Goal: Task Accomplishment & Management: Manage account settings

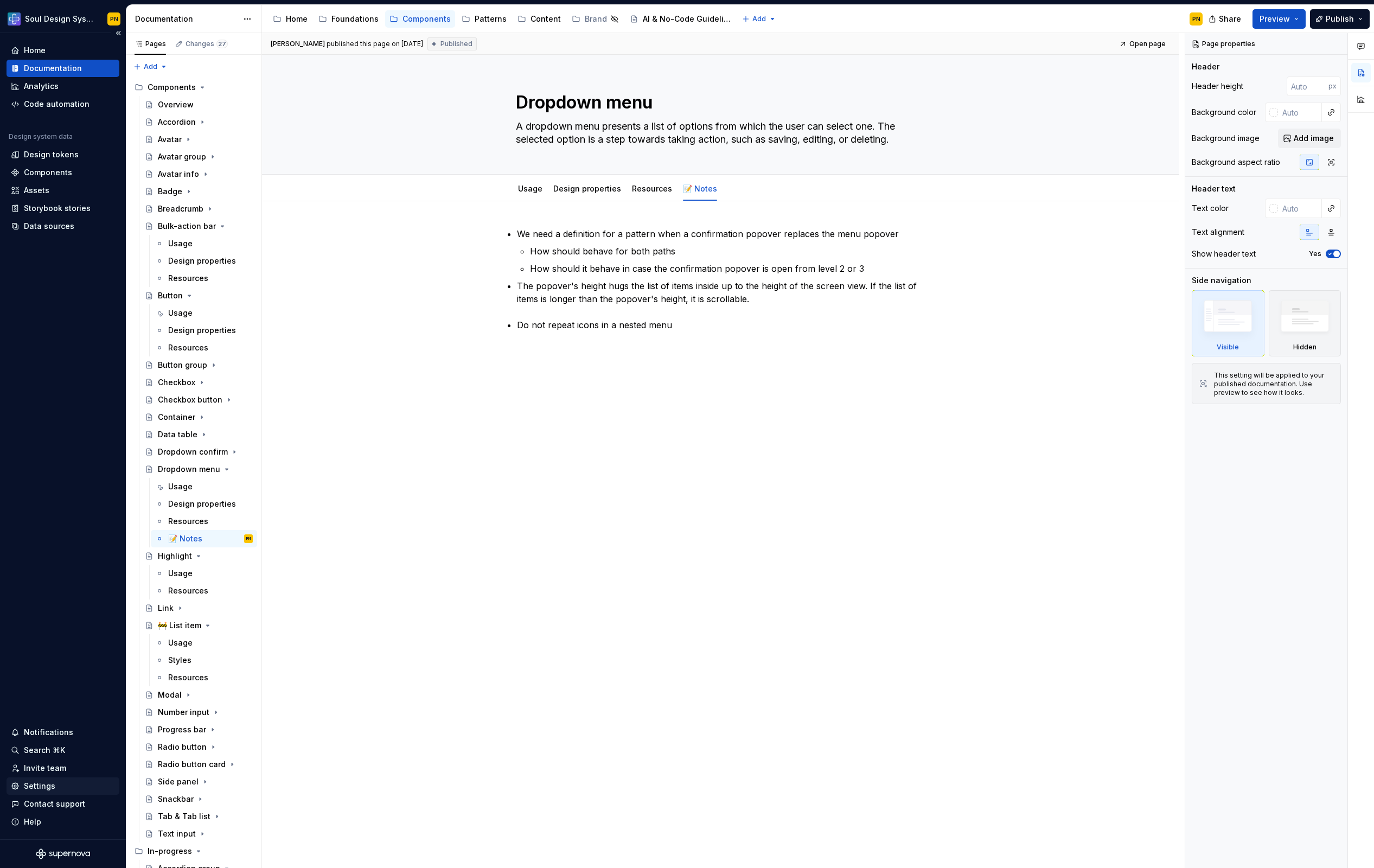
click at [43, 787] on div "Settings" at bounding box center [39, 786] width 32 height 11
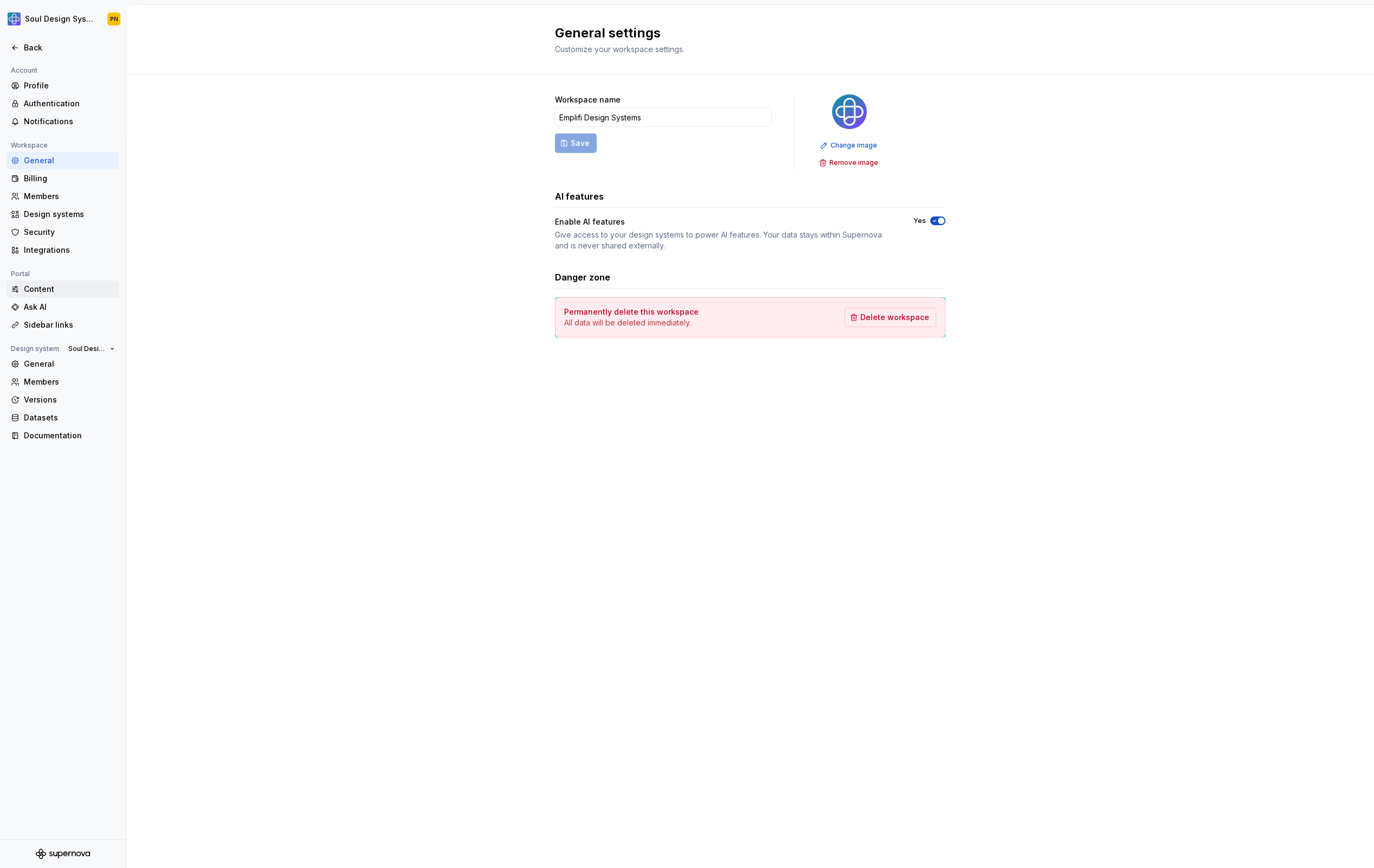
click at [80, 296] on div "Content" at bounding box center [63, 289] width 113 height 17
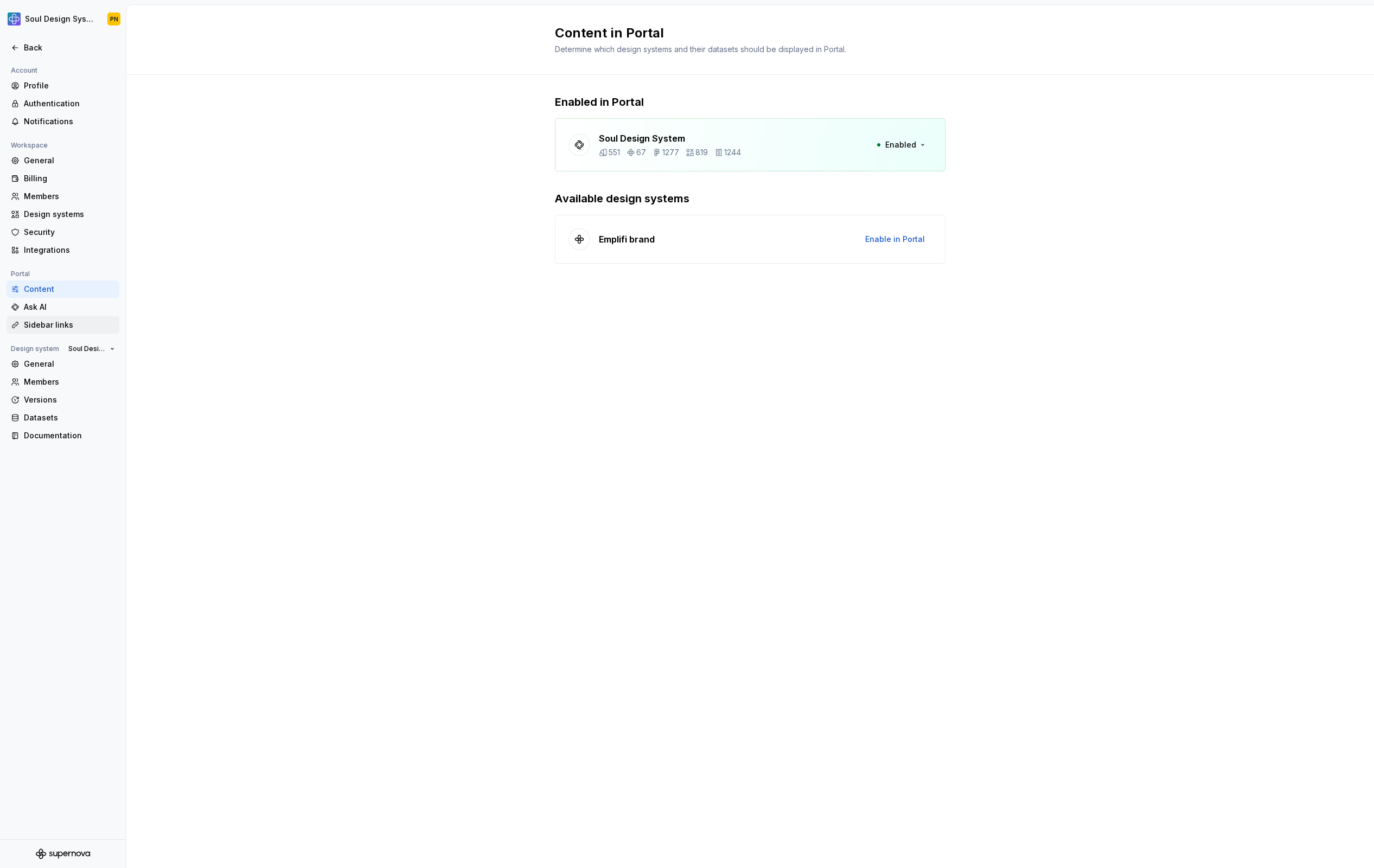
click at [81, 322] on div "Sidebar links" at bounding box center [70, 325] width 91 height 11
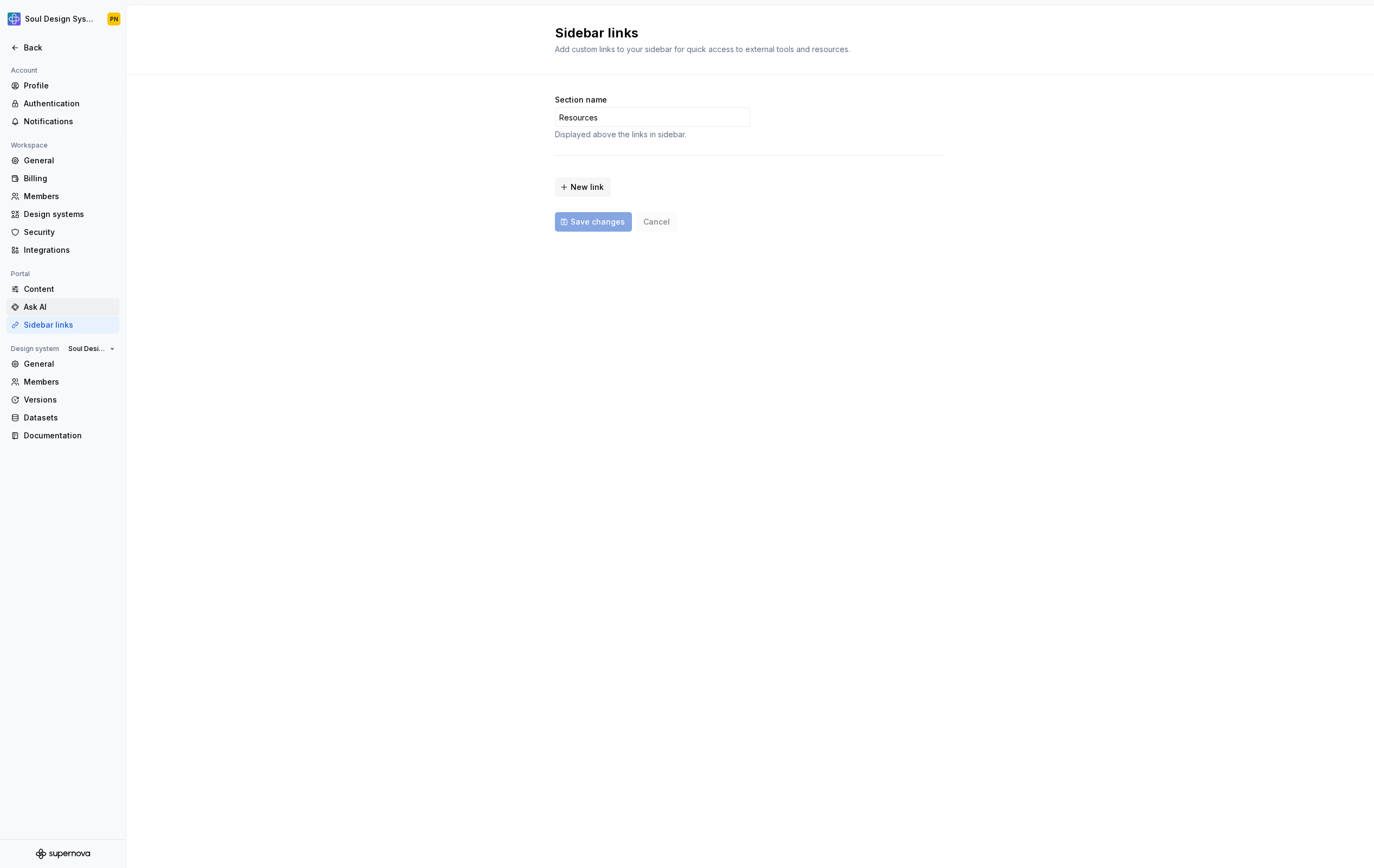
click at [80, 309] on div "Ask AI" at bounding box center [70, 307] width 91 height 11
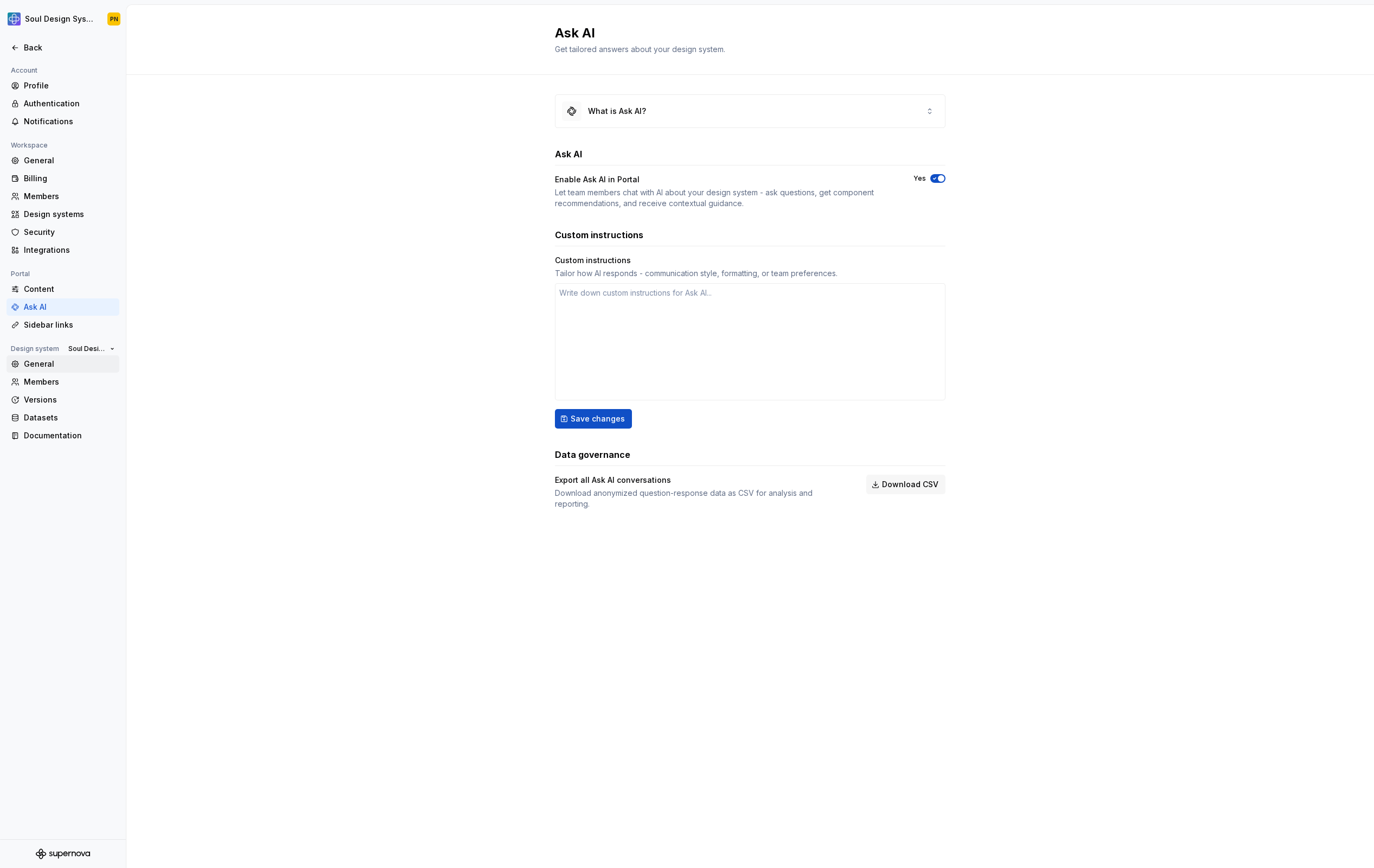
click at [74, 368] on div "General" at bounding box center [70, 364] width 91 height 11
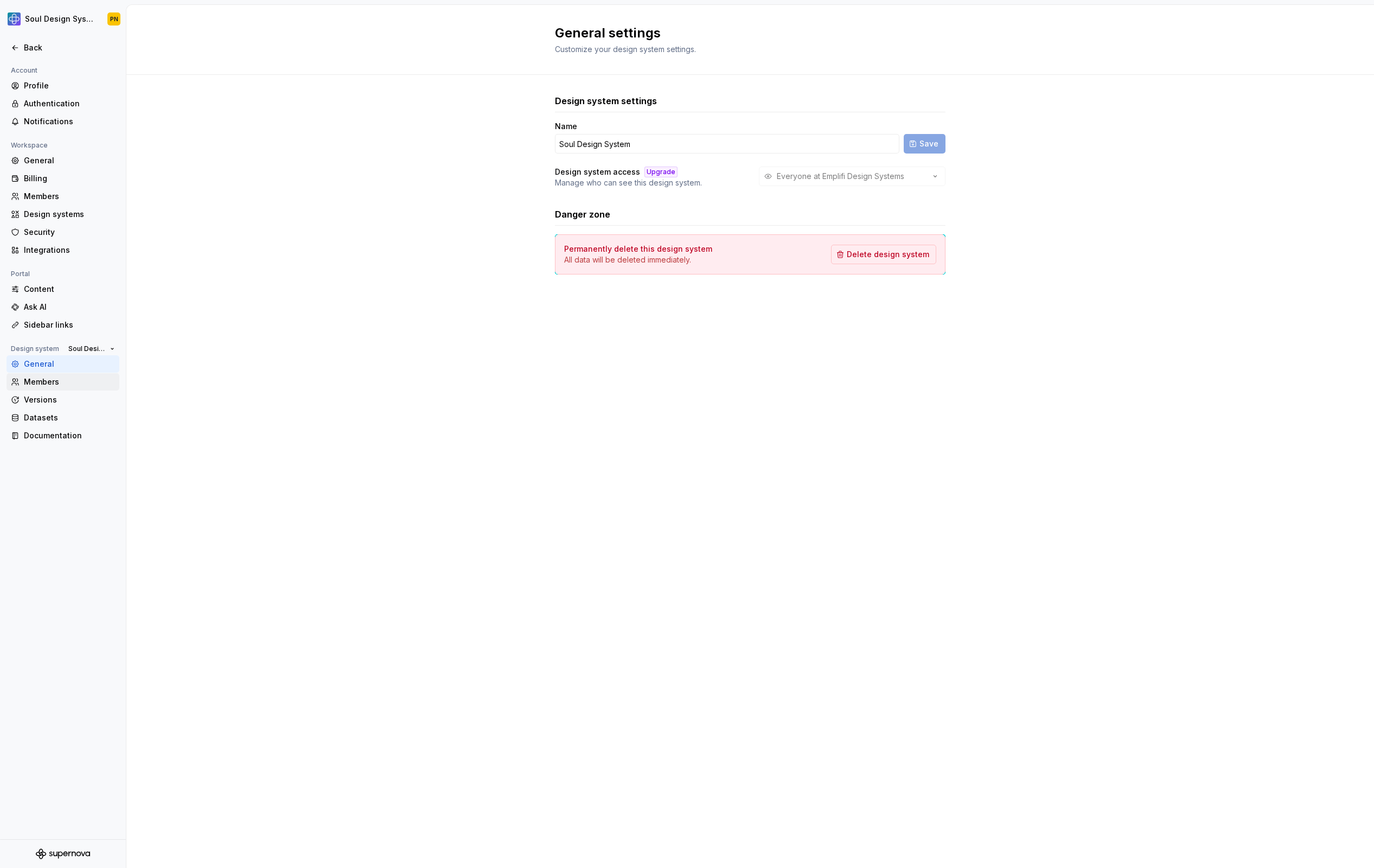
click at [76, 380] on div "Members" at bounding box center [70, 381] width 91 height 11
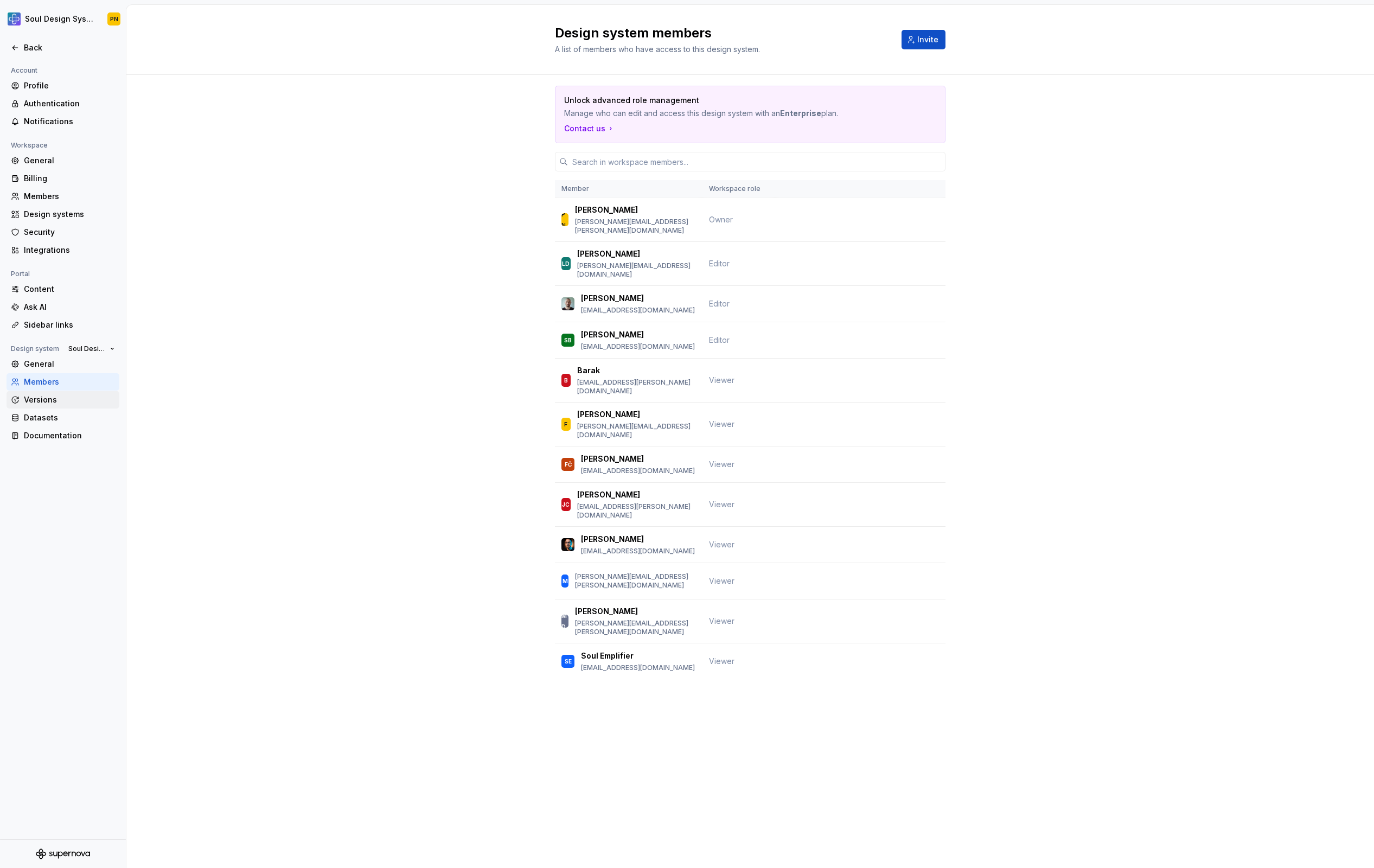
click at [76, 398] on div "Versions" at bounding box center [70, 400] width 91 height 11
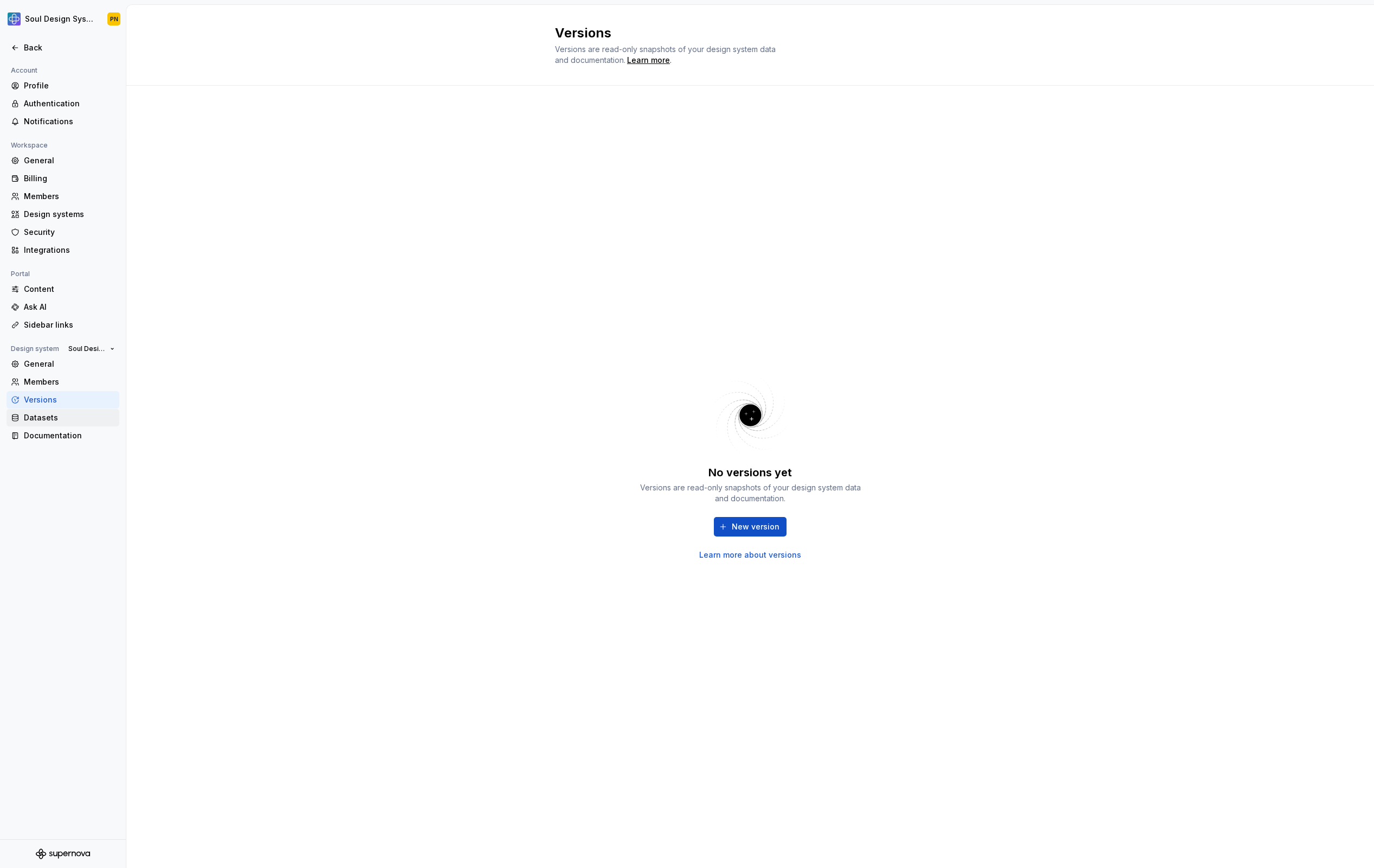
click at [76, 419] on div "Datasets" at bounding box center [70, 418] width 91 height 11
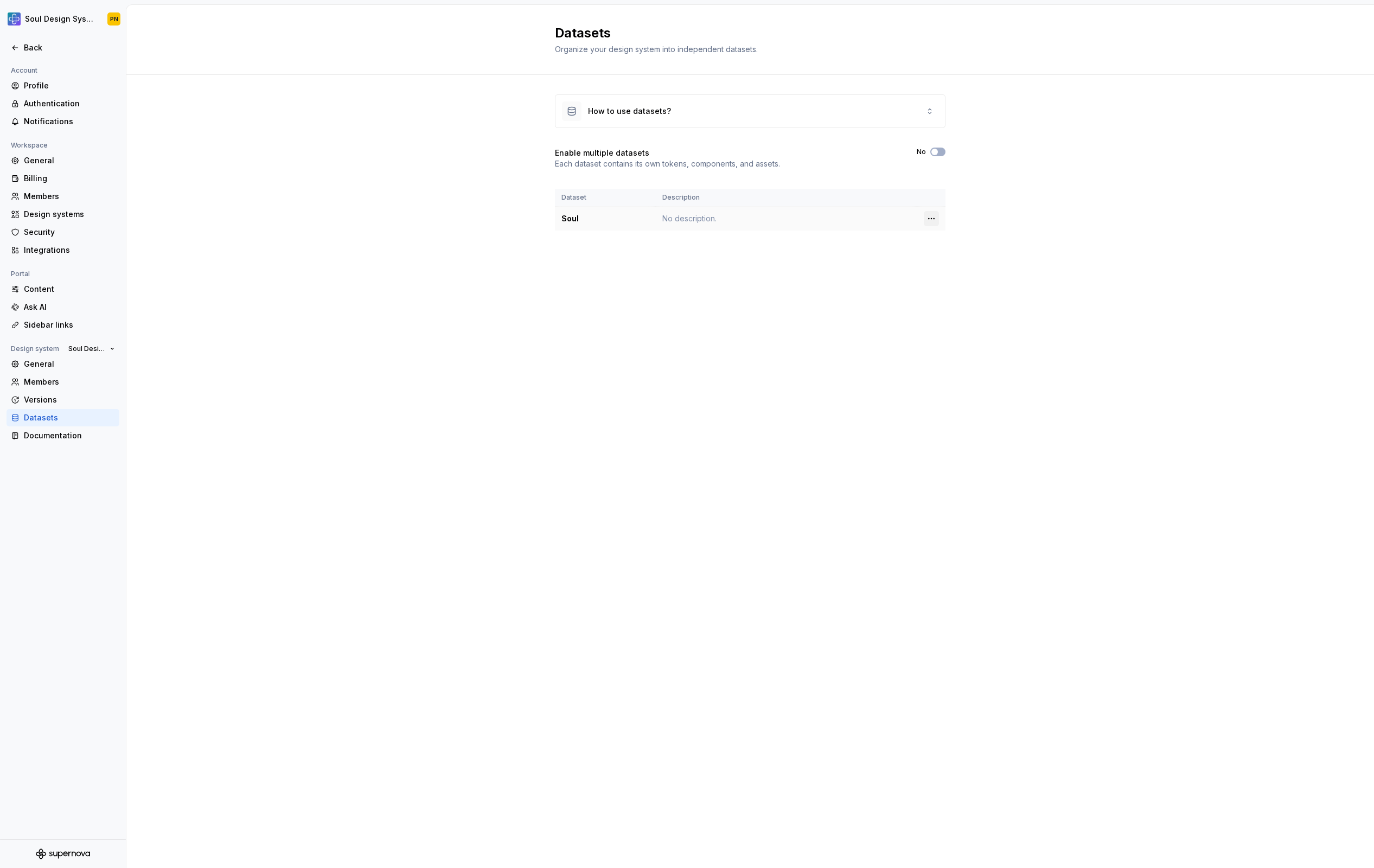
click at [935, 219] on html "Soul Design System PN Back Account Profile Authentication Notifications Workspa…" at bounding box center [687, 434] width 1374 height 868
click at [942, 238] on div "Edit details" at bounding box center [972, 239] width 92 height 17
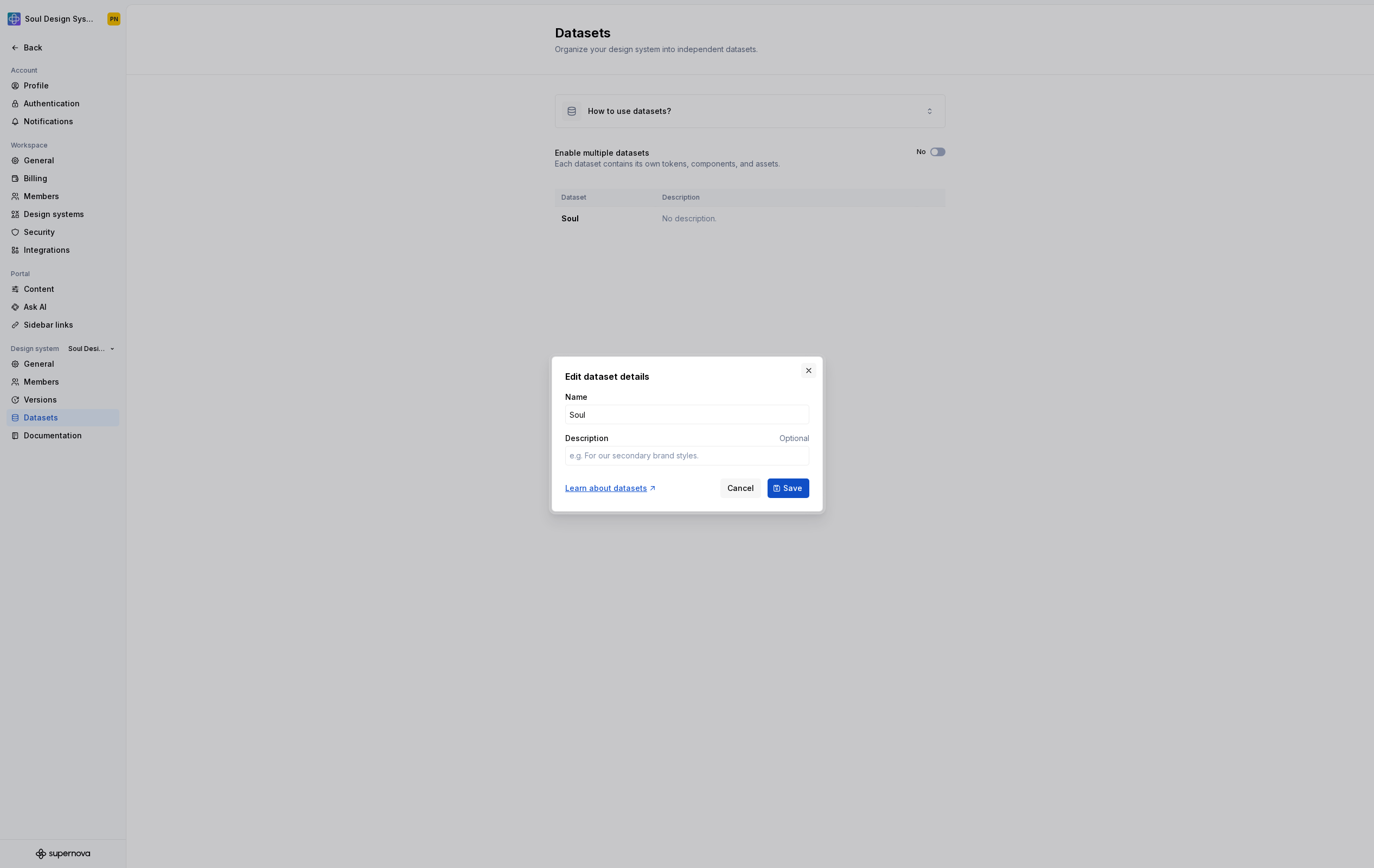
click at [806, 371] on button "button" at bounding box center [809, 371] width 15 height 15
type textarea "*"
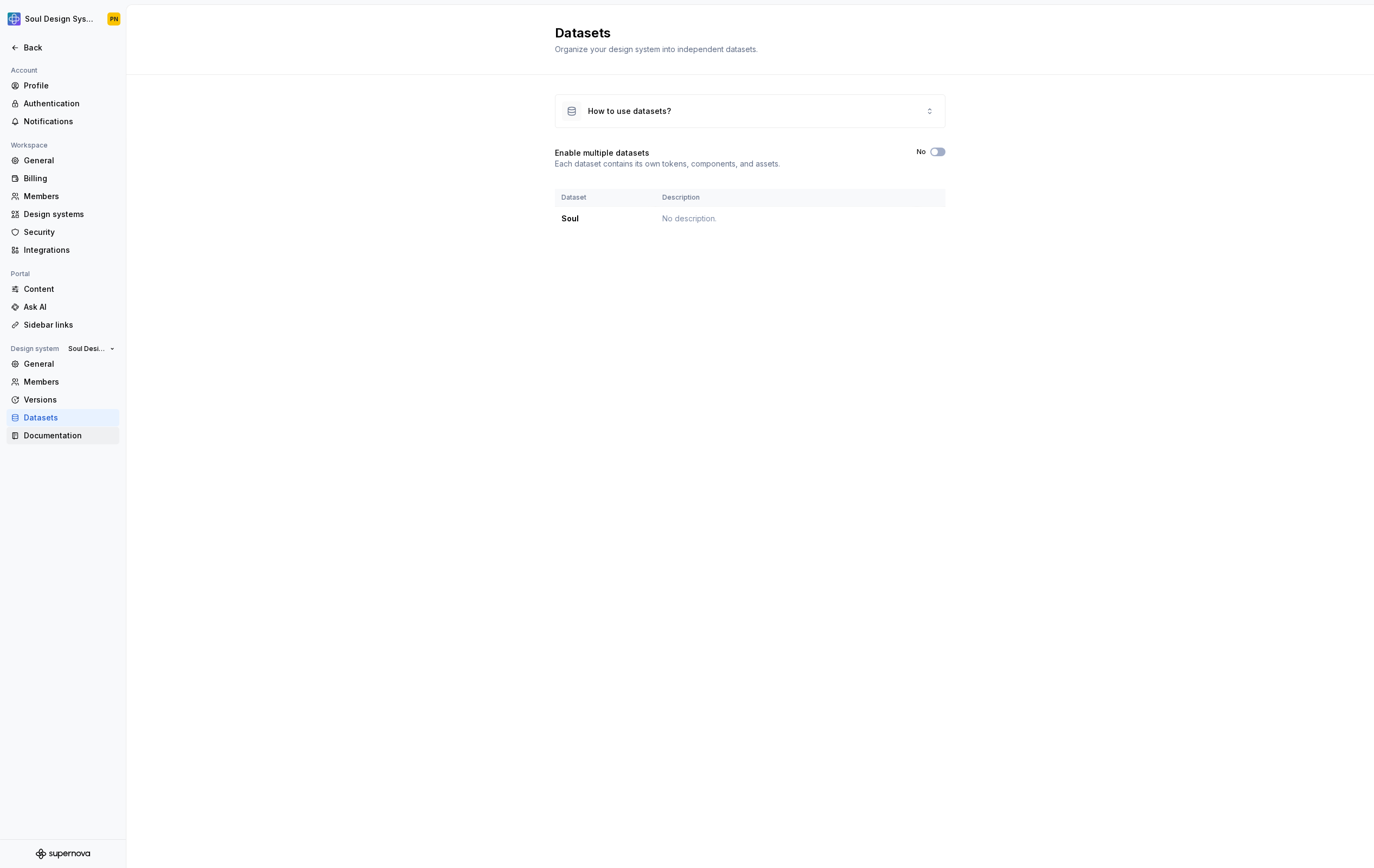
click at [87, 436] on div "Documentation" at bounding box center [70, 436] width 91 height 11
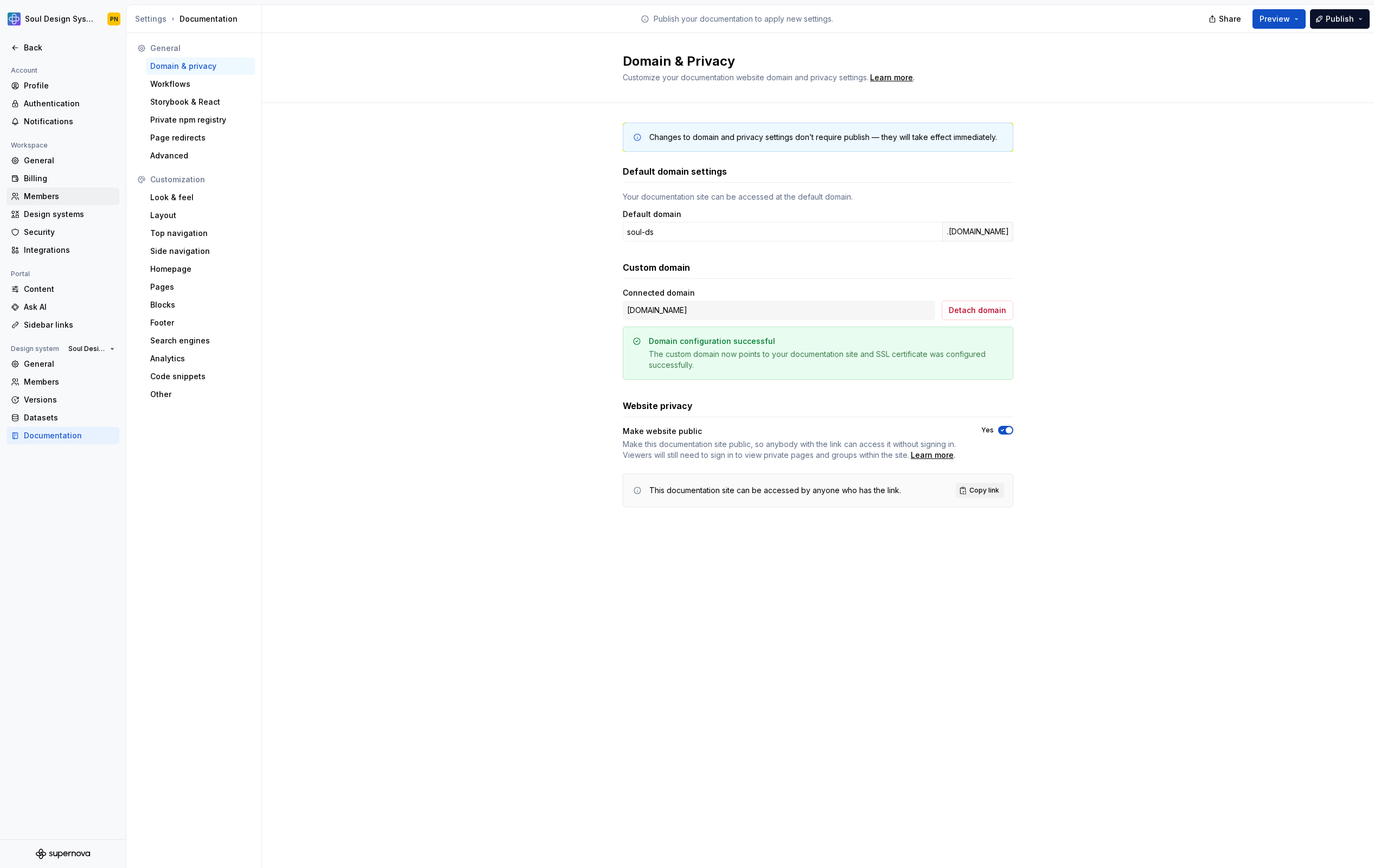
click at [53, 198] on div "Members" at bounding box center [70, 196] width 91 height 11
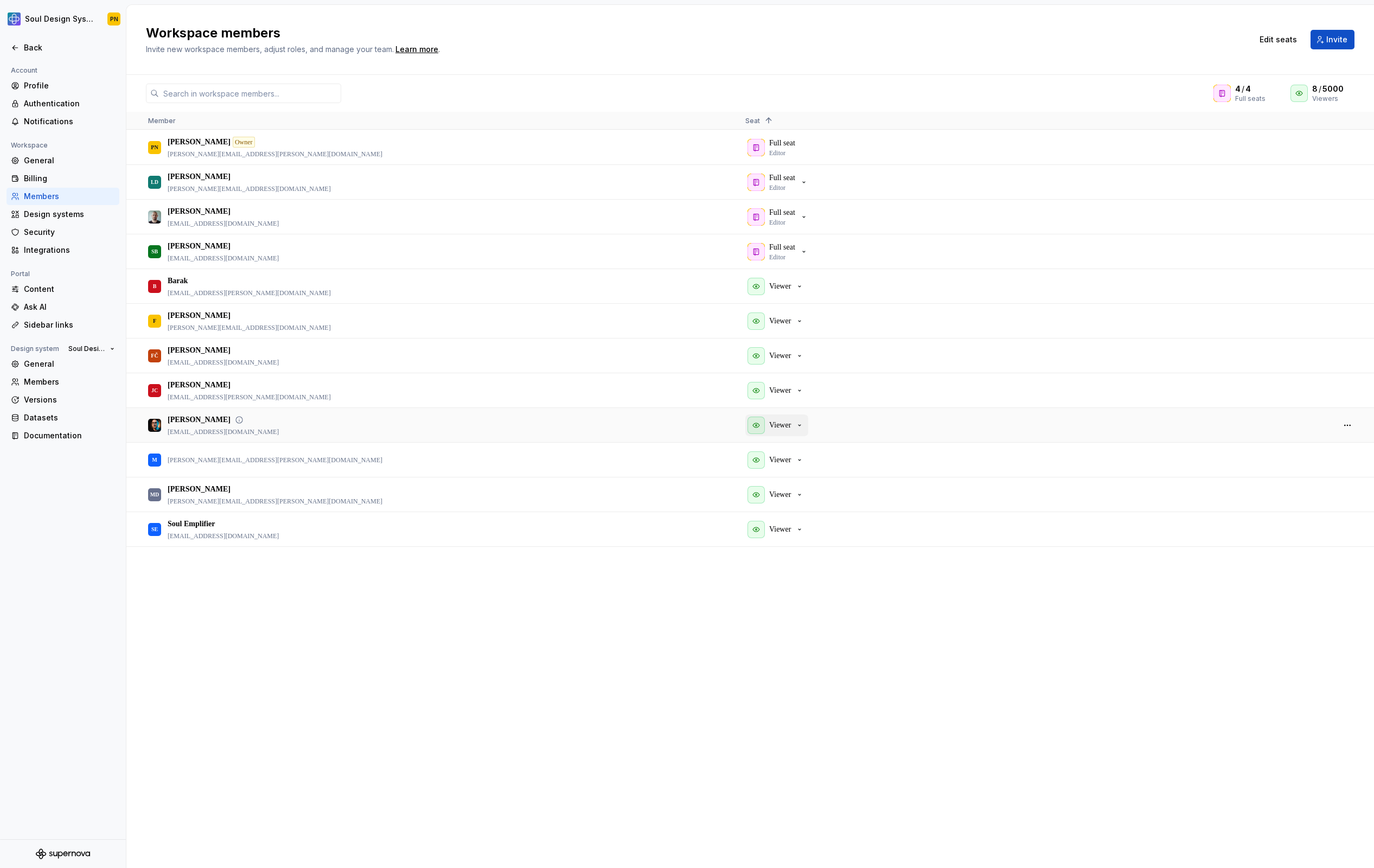
click at [799, 429] on div "Viewer" at bounding box center [775, 425] width 56 height 17
click at [68, 250] on div "Integrations" at bounding box center [70, 250] width 91 height 11
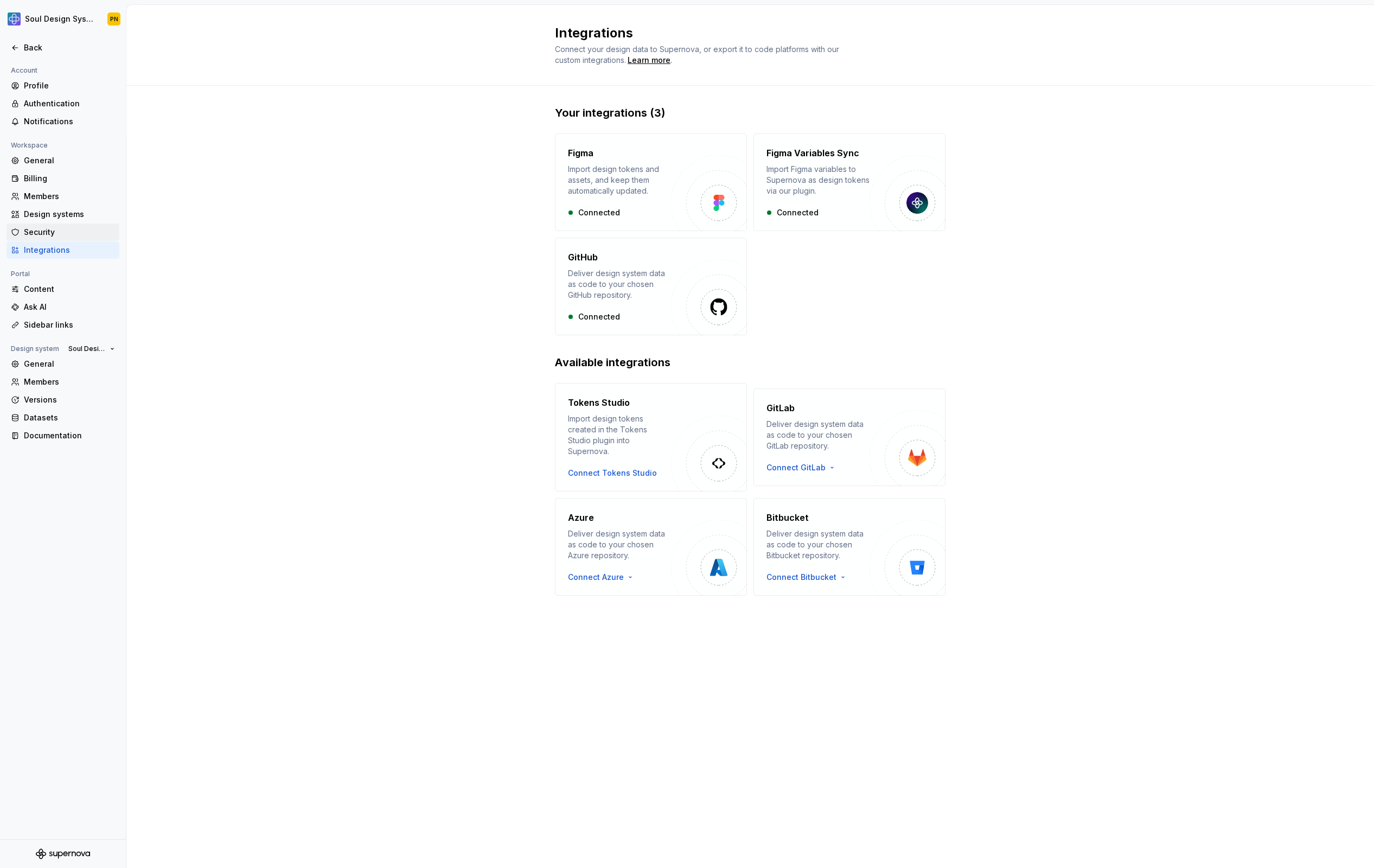
click at [66, 236] on div "Security" at bounding box center [70, 232] width 91 height 11
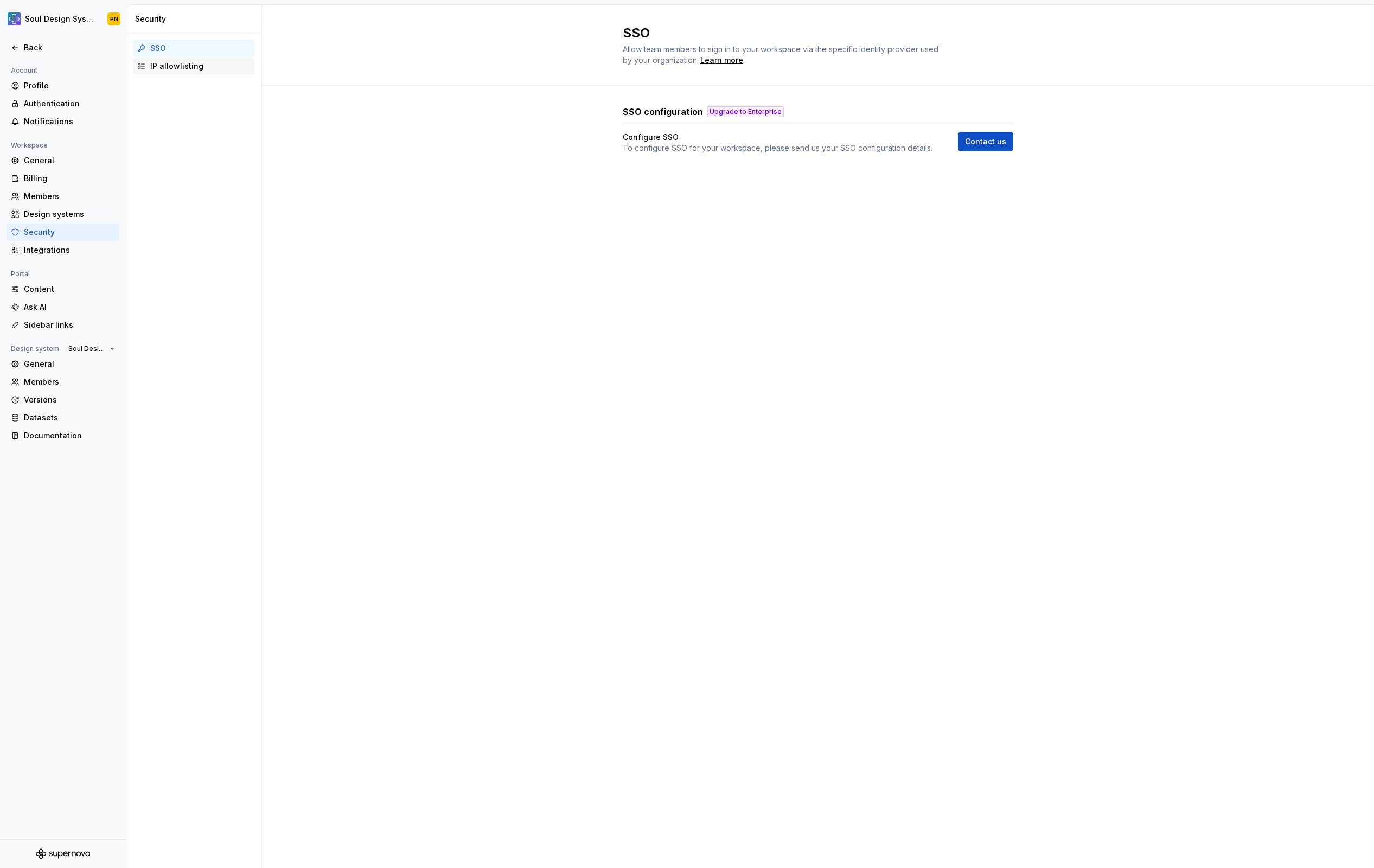
click at [171, 66] on div "IP allowlisting" at bounding box center [201, 66] width 100 height 11
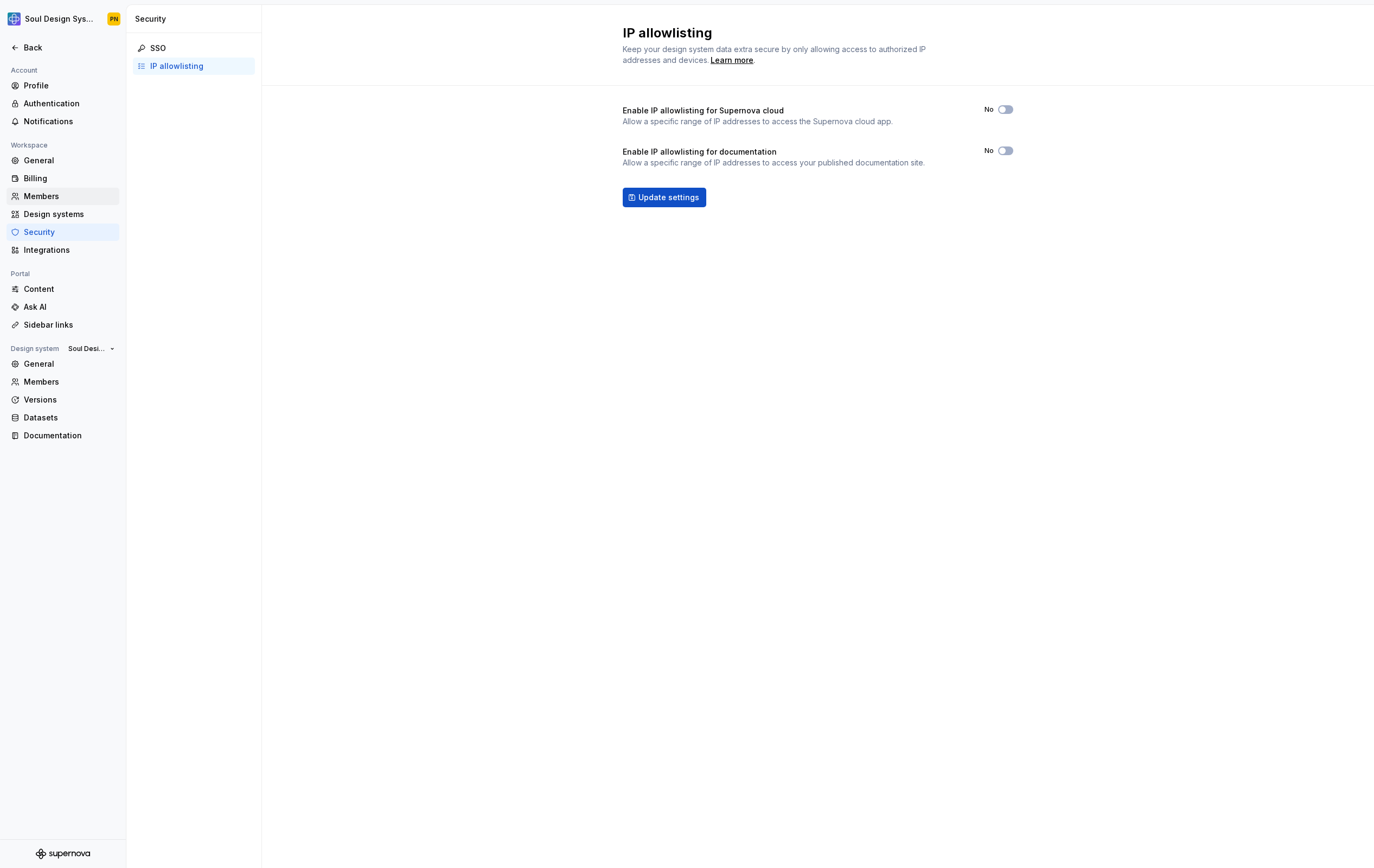
click at [59, 196] on div "Members" at bounding box center [70, 196] width 91 height 11
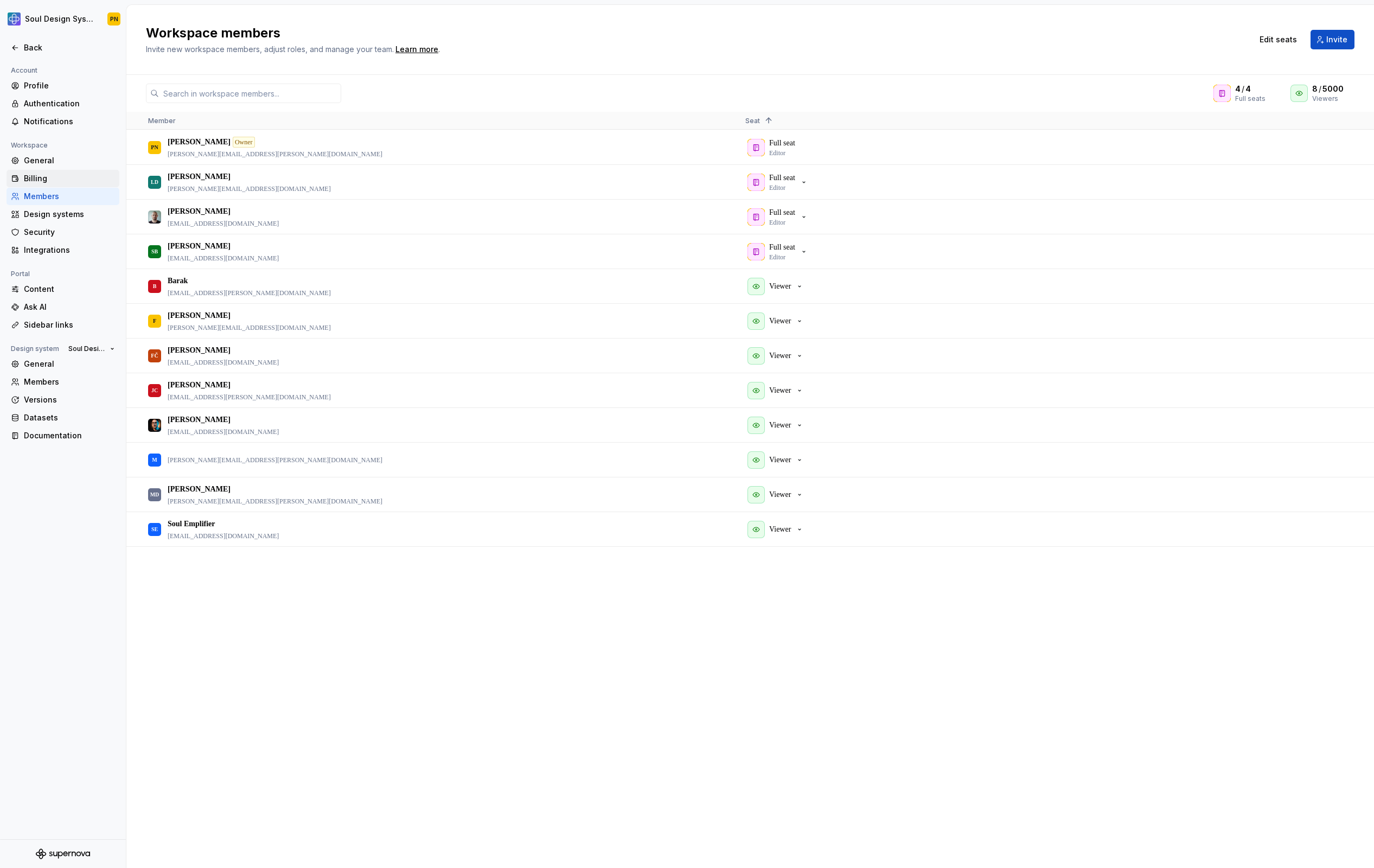
click at [59, 183] on div "Billing" at bounding box center [70, 178] width 91 height 11
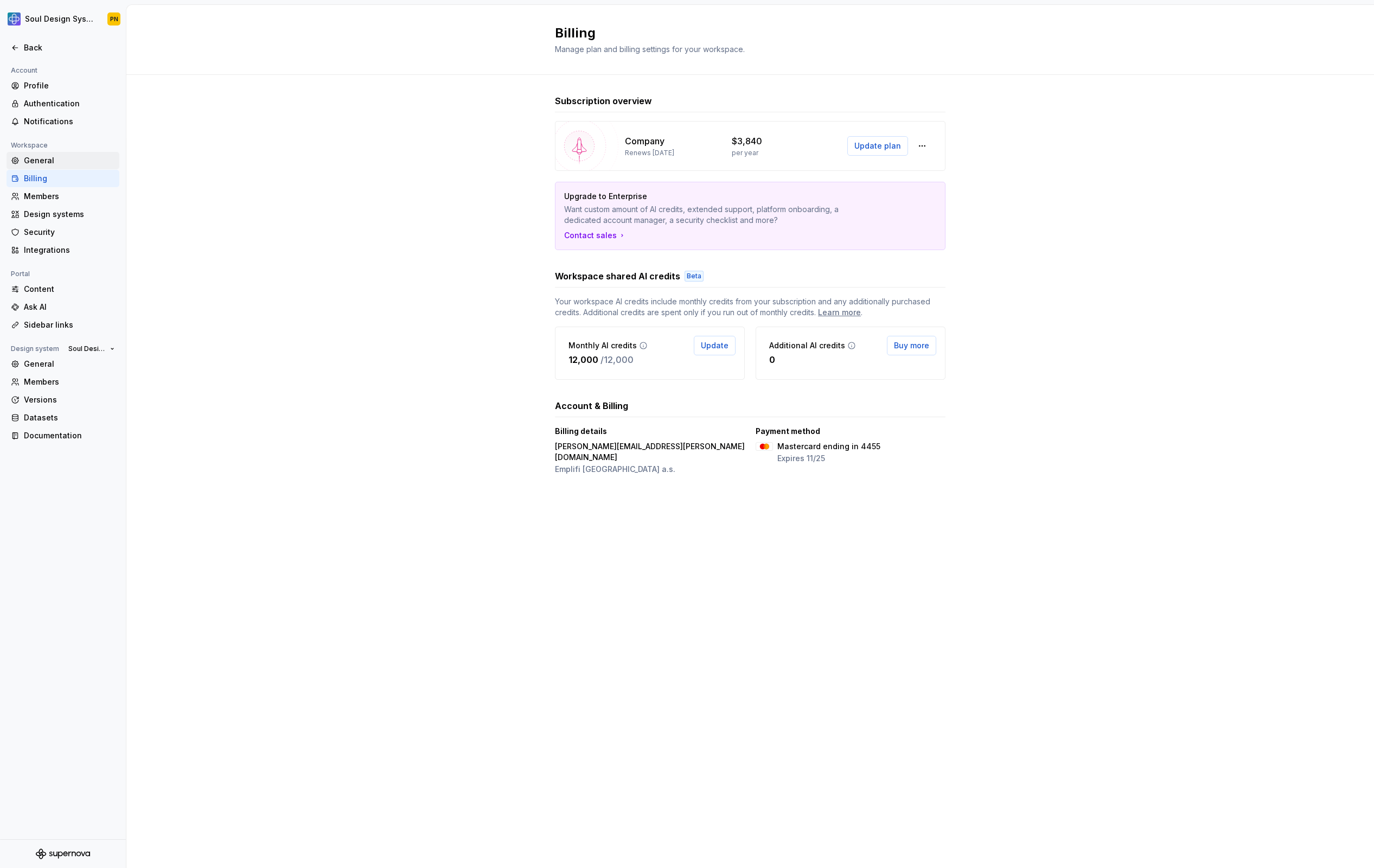
click at [57, 164] on div "General" at bounding box center [70, 161] width 91 height 11
